Goal: Information Seeking & Learning: Learn about a topic

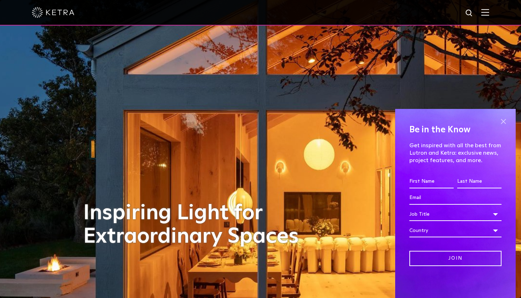
click at [506, 122] on span at bounding box center [503, 121] width 11 height 11
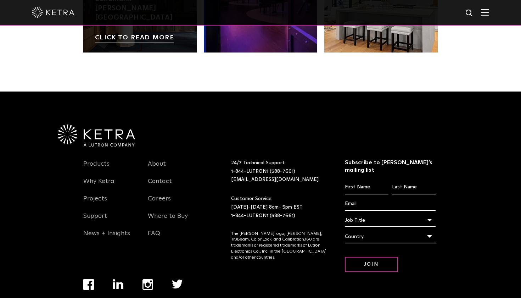
scroll to position [1489, 0]
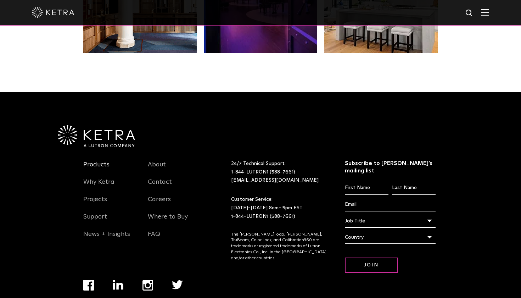
click at [101, 161] on link "Products" at bounding box center [96, 169] width 26 height 16
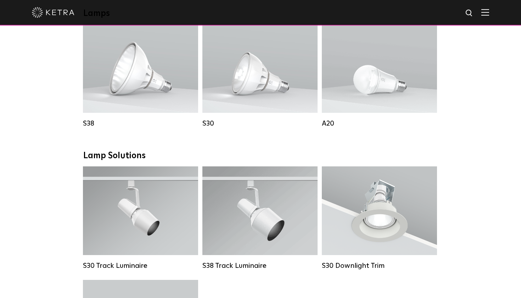
scroll to position [530, 0]
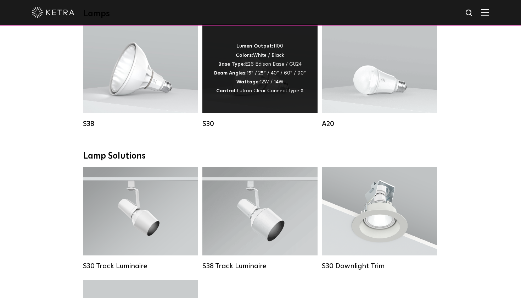
click at [251, 60] on div "Lumen Output: 1100 Colors: White / Black Base Type: E26 Edison Base / GU24 Beam…" at bounding box center [260, 69] width 92 height 54
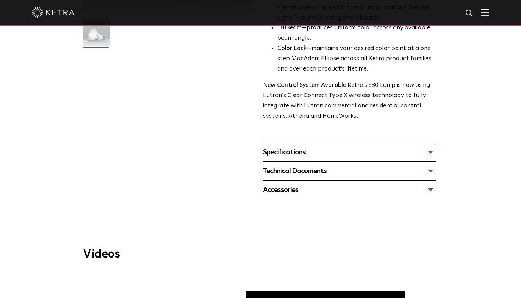
scroll to position [204, 0]
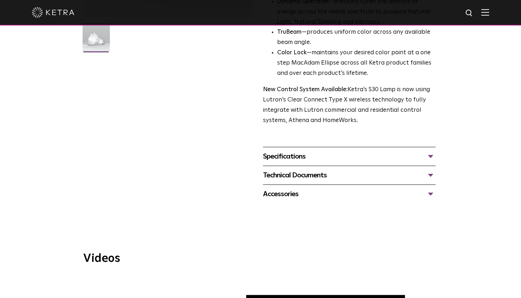
click at [279, 151] on div "Specifications" at bounding box center [349, 156] width 173 height 11
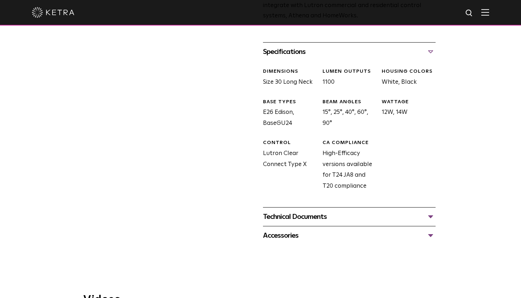
scroll to position [315, 0]
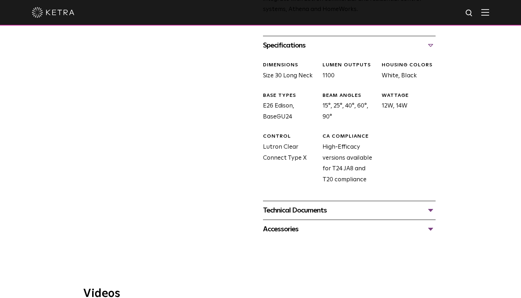
click at [399, 206] on div "Technical Documents" at bounding box center [349, 210] width 173 height 11
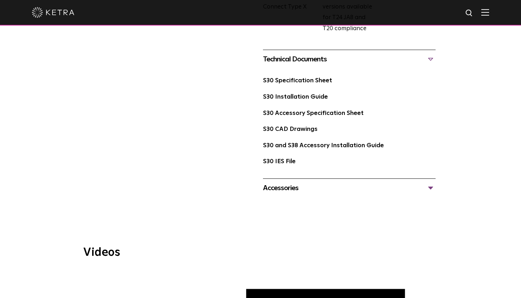
scroll to position [467, 0]
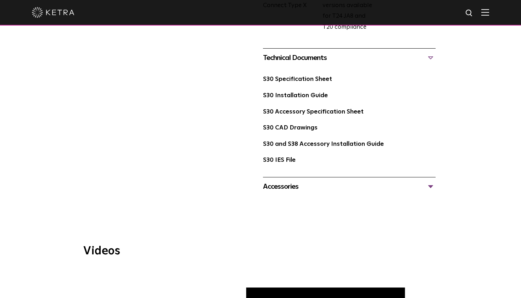
click at [381, 181] on div "Accessories" at bounding box center [349, 186] width 173 height 11
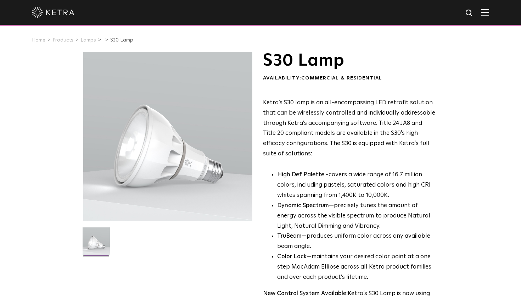
scroll to position [0, 0]
click at [482, 12] on img at bounding box center [486, 12] width 8 height 7
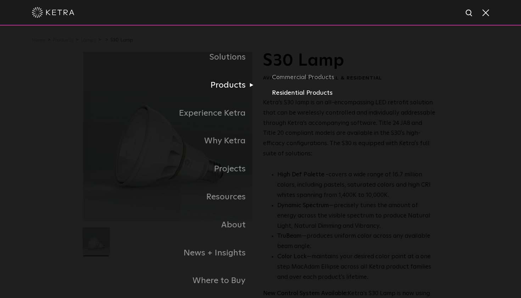
click at [291, 91] on link "Residential Products" at bounding box center [355, 93] width 166 height 10
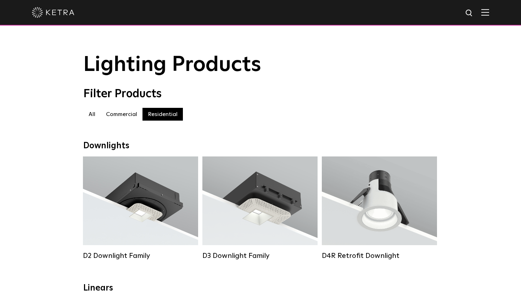
click at [483, 12] on img at bounding box center [486, 12] width 8 height 7
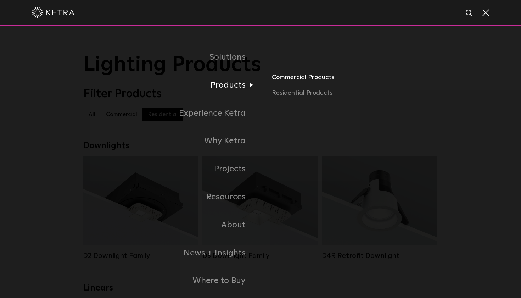
click at [292, 75] on link "Commercial Products" at bounding box center [355, 80] width 166 height 16
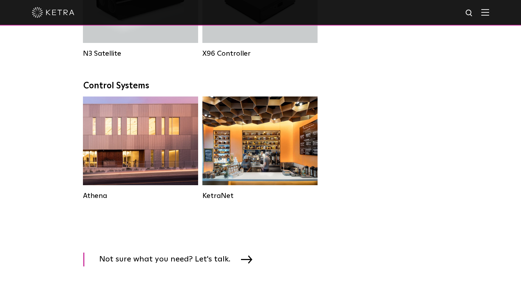
scroll to position [999, 0]
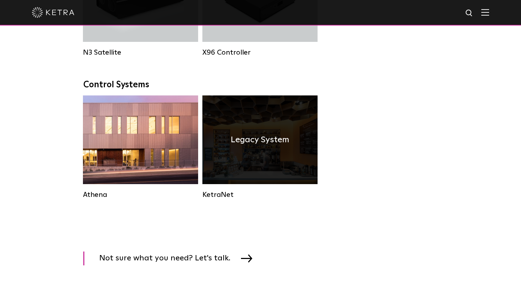
click at [250, 135] on h4 "Legacy System" at bounding box center [260, 139] width 59 height 13
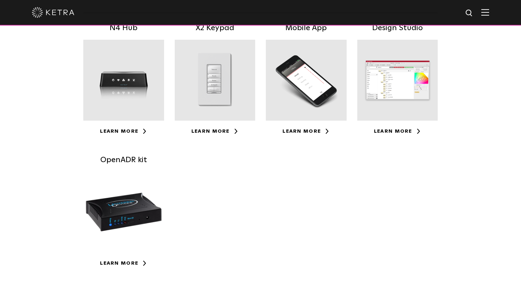
scroll to position [178, 0]
